Goal: Find contact information: Find contact information

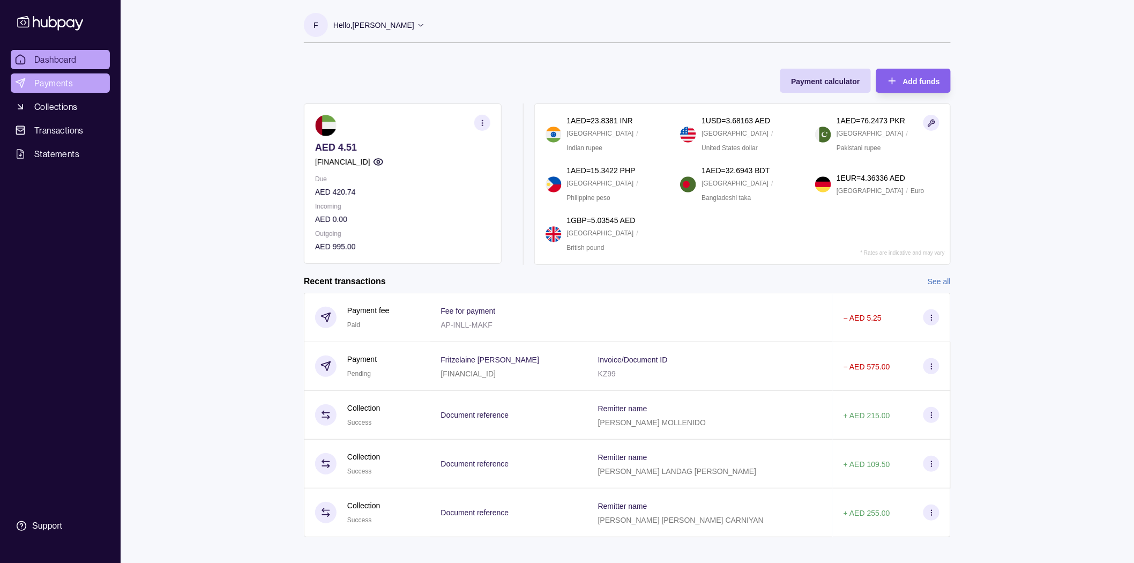
click at [36, 78] on span "Payments" at bounding box center [53, 83] width 39 height 13
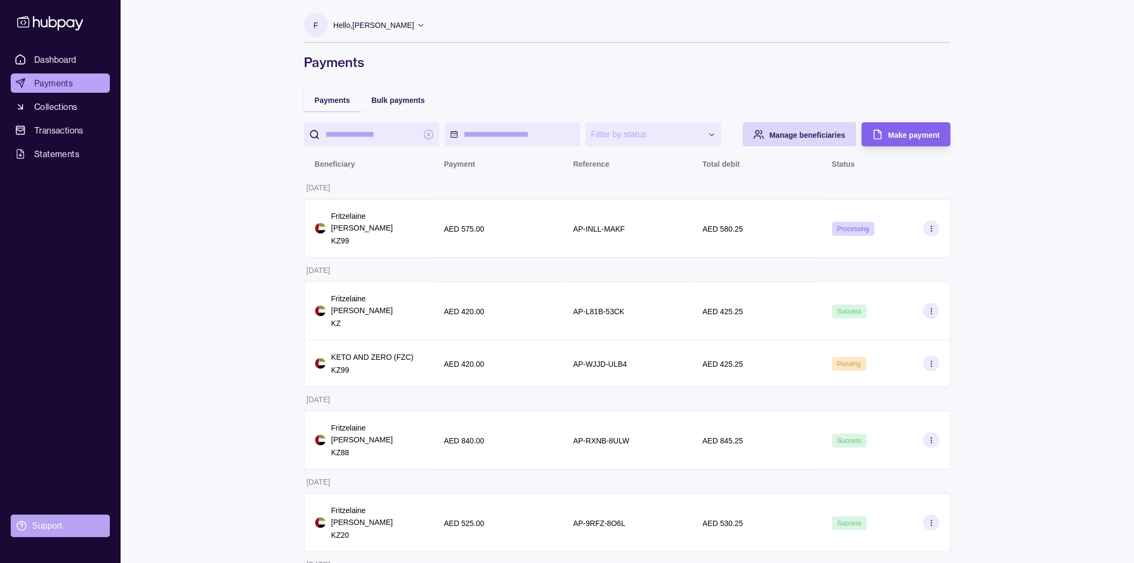
click at [39, 514] on section "Support" at bounding box center [60, 525] width 99 height 23
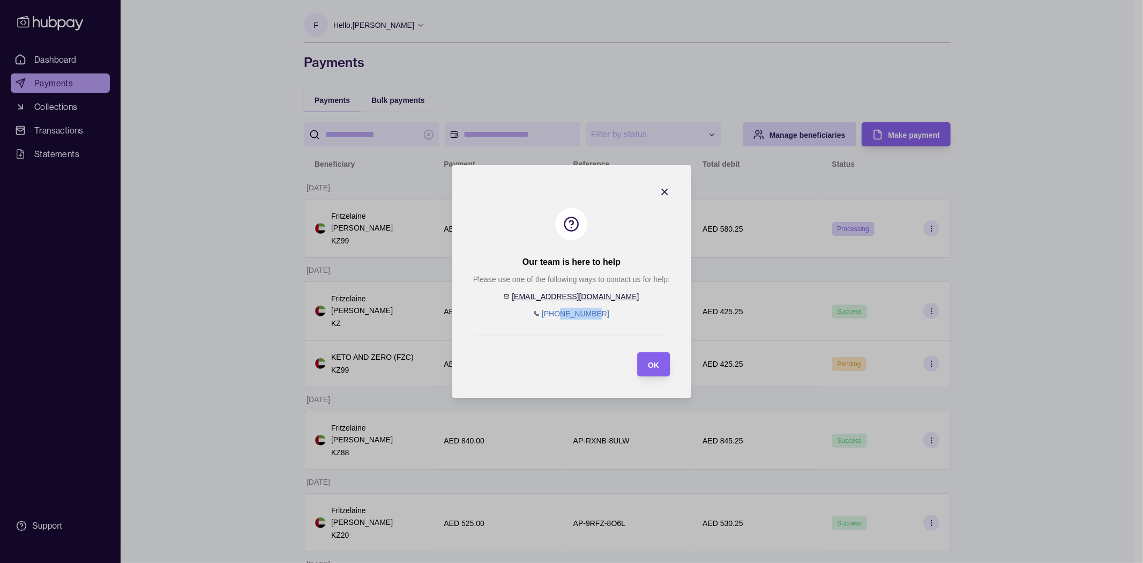
drag, startPoint x: 609, startPoint y: 313, endPoint x: 566, endPoint y: 315, distance: 42.3
click at [566, 315] on div "Please use one of the following ways to contact us for help: [EMAIL_ADDRESS][DO…" at bounding box center [571, 296] width 197 height 46
copy link "44592899"
